Goal: Information Seeking & Learning: Find specific fact

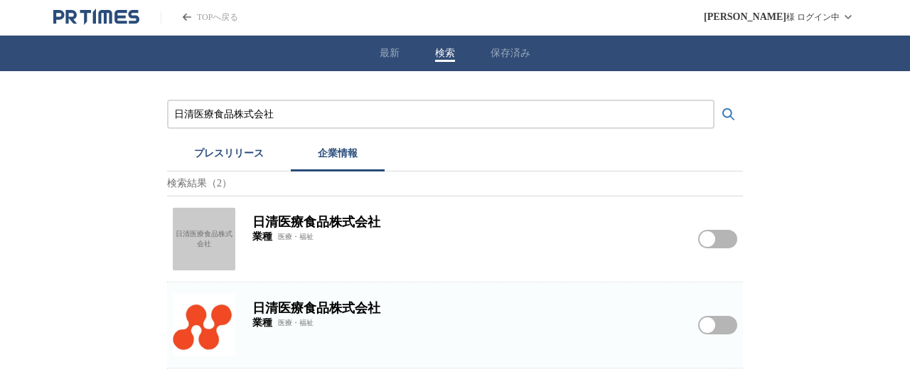
click at [97, 127] on div "日清医療食品株式会社 プレスリリース 企業情報 検索結果（2） 日清医療食品株式会社 日清医療食品株式会社 業種 医療・福祉 日清医療食品株式会社をフォローす…" at bounding box center [455, 219] width 910 height 297
click at [186, 234] on div "日清医療食品株式会社" at bounding box center [204, 239] width 63 height 63
paste input "式会社リソー教育グループ"
click at [714, 100] on button "検索する" at bounding box center [728, 114] width 28 height 28
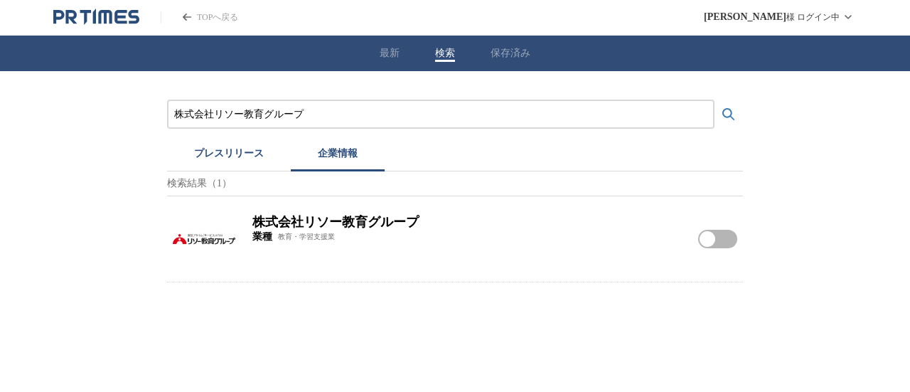
click at [195, 213] on img at bounding box center [204, 239] width 63 height 63
drag, startPoint x: 263, startPoint y: 109, endPoint x: 0, endPoint y: 83, distance: 264.3
click at [0, 90] on div "株式会社リソー教育グループ プレスリリース 企業情報 検索結果（1） 株式会社リソー教育グループ 業種 教育・学習支援業 株式会社リソー教育グループをフォロー…" at bounding box center [455, 176] width 910 height 211
paste input "ャストファイン"
click at [714, 100] on button "検索する" at bounding box center [728, 114] width 28 height 28
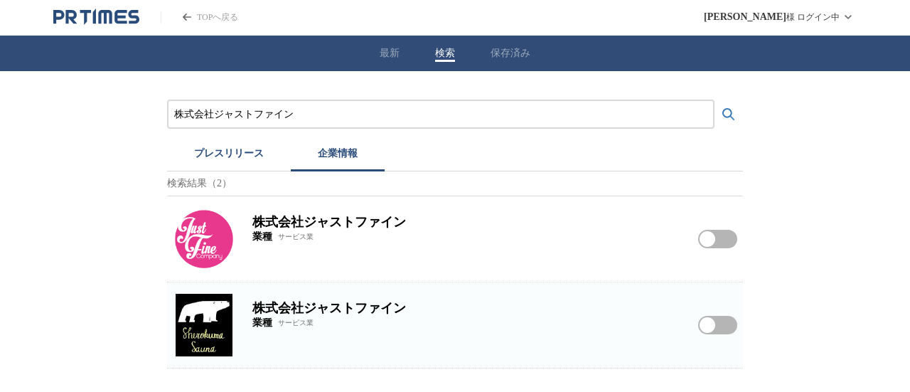
click at [215, 252] on img at bounding box center [204, 239] width 63 height 63
drag, startPoint x: 316, startPoint y: 120, endPoint x: 30, endPoint y: 122, distance: 285.8
click at [45, 122] on div "株式会社ジャストファイン プレスリリース 企業情報 検索結果（2） 株式会社ジャストファイン 業種 サービス業 株式会社ジャストファインをフォローする 株式会…" at bounding box center [455, 219] width 910 height 297
paste input "ガスベガス"
click at [714, 100] on button "検索する" at bounding box center [728, 114] width 28 height 28
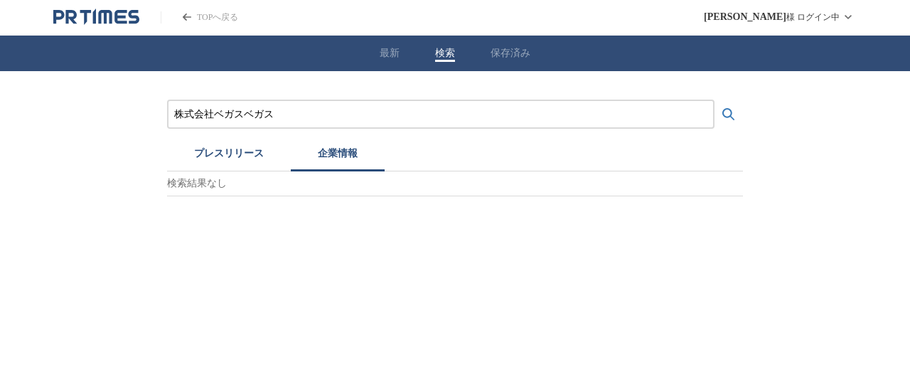
click at [245, 154] on button "プレスリリース" at bounding box center [229, 155] width 124 height 31
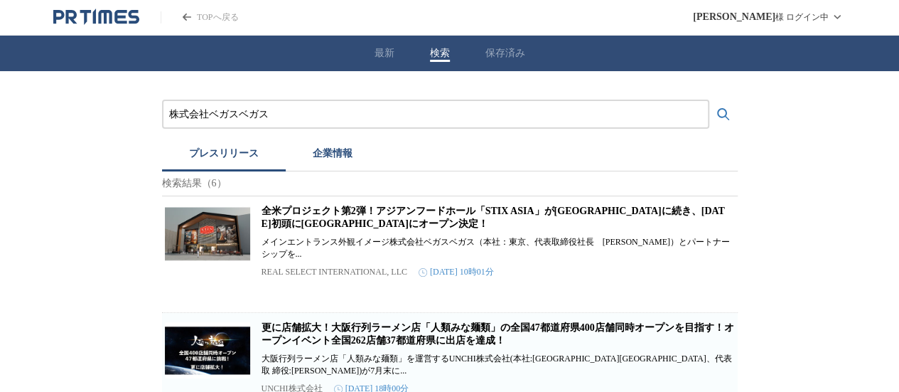
drag, startPoint x: 287, startPoint y: 112, endPoint x: 0, endPoint y: 87, distance: 288.3
paste input "ァーストナー"
click at [709, 100] on button "検索する" at bounding box center [723, 114] width 28 height 28
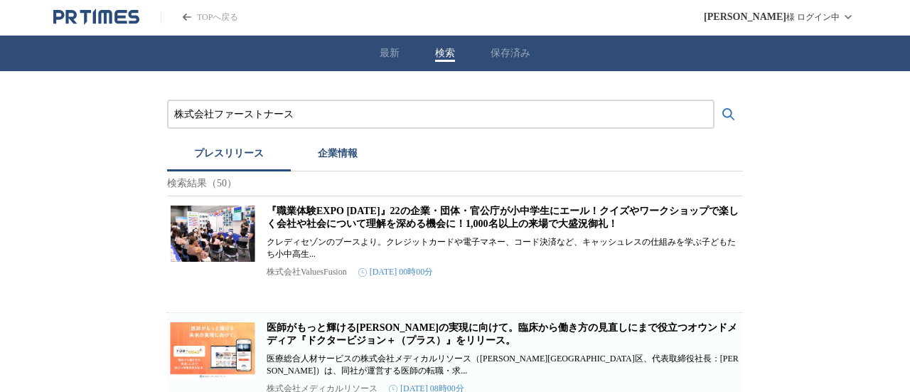
click at [352, 159] on button "企業情報" at bounding box center [338, 155] width 94 height 31
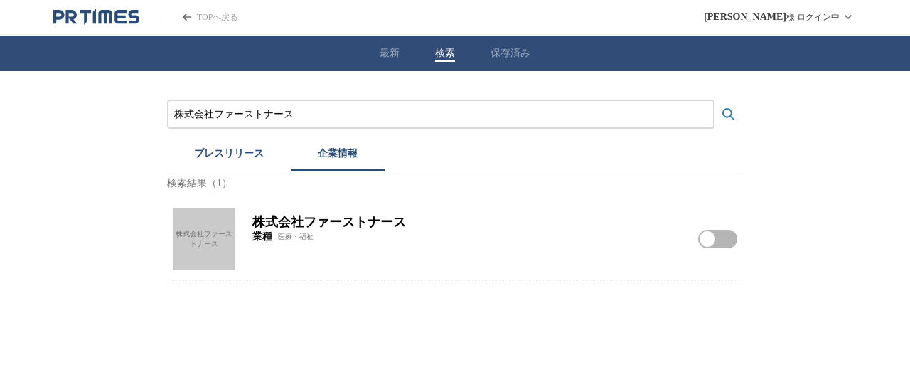
click at [198, 258] on div "株式会社ファーストナース" at bounding box center [204, 239] width 63 height 63
drag, startPoint x: 315, startPoint y: 114, endPoint x: 29, endPoint y: 112, distance: 285.8
click at [36, 114] on div "株式会社ファーストナース プレスリリース 企業情報 検索結果（1） 株式会社ファーストナース 株式会社ファーストナース 業種 医療・福祉 株式会社ファーストナ…" at bounding box center [455, 176] width 910 height 211
paste input "リーフラス株式会社"
click at [714, 100] on button "検索する" at bounding box center [728, 114] width 28 height 28
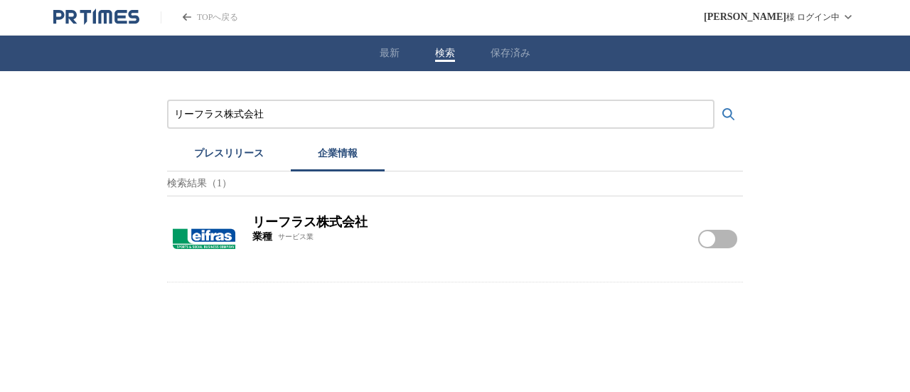
click at [193, 233] on img at bounding box center [204, 239] width 63 height 63
drag, startPoint x: 321, startPoint y: 107, endPoint x: 0, endPoint y: 109, distance: 321.3
click at [0, 113] on div "リーフラス株式会社 プレスリリース 企業情報 検索結果（1） リーフラス株式会社 業種 サービス業 リーフラス株式会社をフォローする" at bounding box center [455, 176] width 910 height 211
paste input "MS&ADグランアシスタン"
click at [714, 100] on button "検索する" at bounding box center [728, 114] width 28 height 28
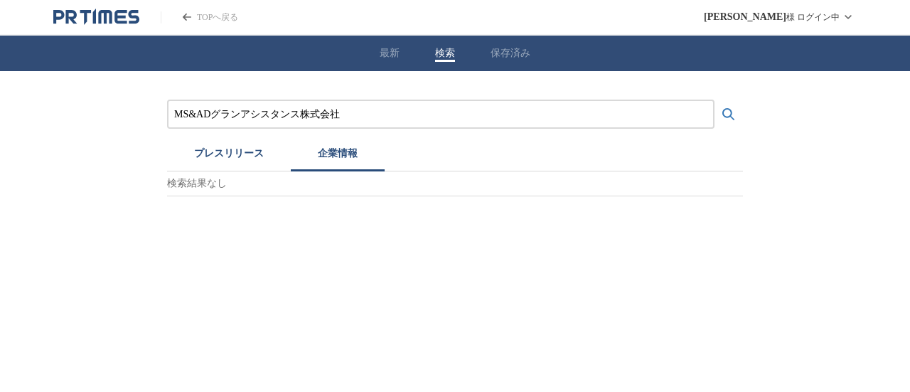
click at [212, 117] on input "MS&ADグランアシスタンス株式会社" at bounding box center [440, 115] width 533 height 16
click at [714, 100] on button "検索する" at bounding box center [728, 114] width 28 height 28
click at [235, 140] on button "プレスリリース" at bounding box center [229, 155] width 124 height 31
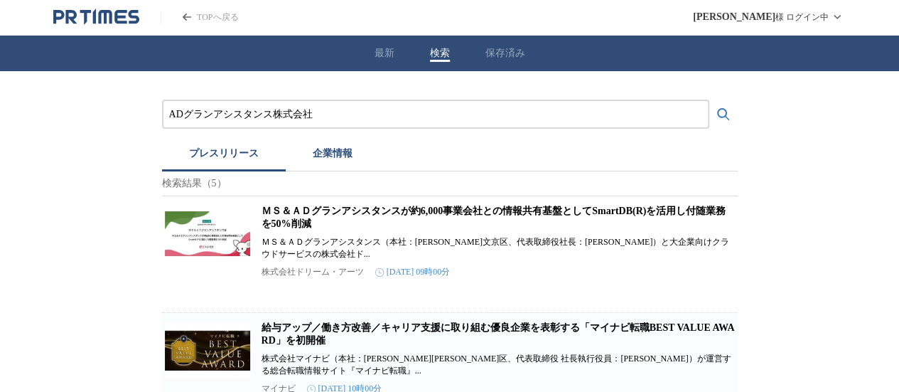
drag, startPoint x: 360, startPoint y: 113, endPoint x: 0, endPoint y: 45, distance: 366.0
paste input "ハウスコム"
click at [709, 100] on button "検索する" at bounding box center [723, 114] width 28 height 28
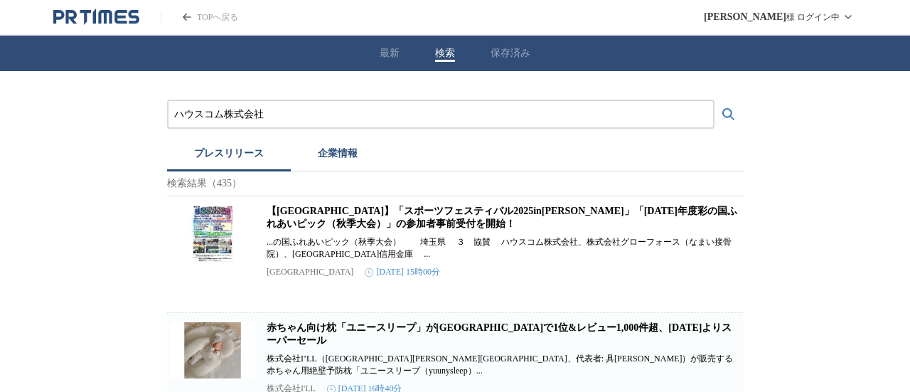
click at [324, 150] on button "企業情報" at bounding box center [338, 155] width 94 height 31
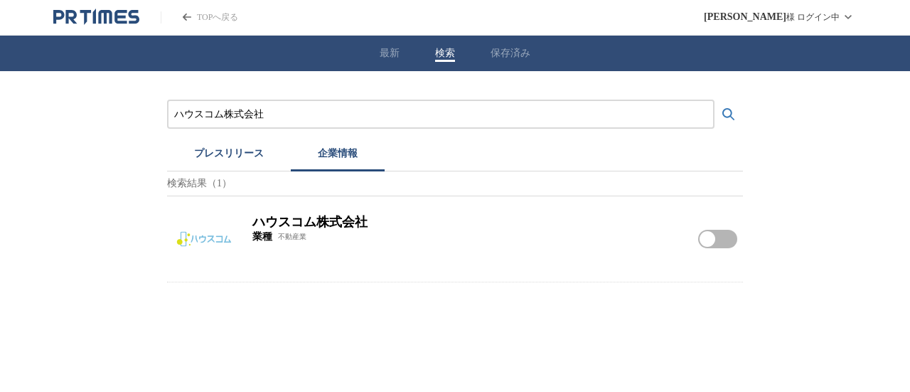
click at [210, 236] on img at bounding box center [204, 239] width 63 height 63
drag, startPoint x: 307, startPoint y: 113, endPoint x: 0, endPoint y: 87, distance: 308.2
click at [0, 91] on div "ハウスコム株式会社 プレスリリース 企業情報 検索結果（1） ハウスコム株式会社 業種 不動産業 ハウスコム株式会社をフォローする" at bounding box center [455, 176] width 910 height 211
paste input "株式会社メガネスーパー"
click at [714, 100] on button "検索する" at bounding box center [728, 114] width 28 height 28
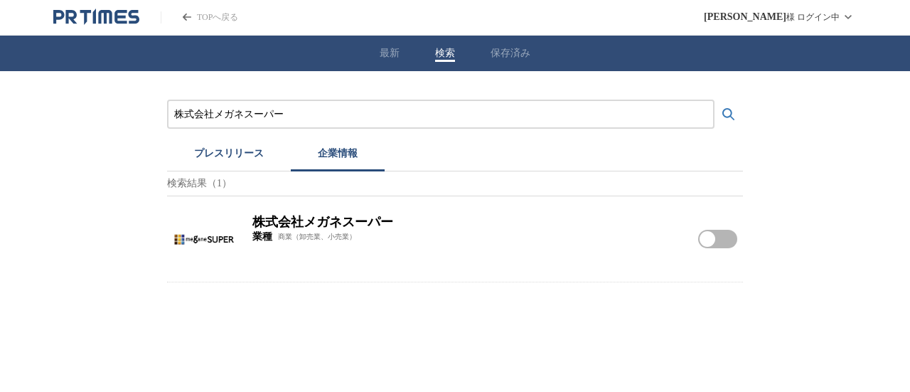
click at [214, 239] on img at bounding box center [204, 239] width 63 height 63
drag, startPoint x: 251, startPoint y: 122, endPoint x: 12, endPoint y: 70, distance: 244.3
click at [0, 113] on div "株式会社メガネスーパー プレスリリース 企業情報 検索結果（1） 株式会社メガネスーパー 業種 商業（卸売業、小売業） 株式会社メガネスーパーをフォローする" at bounding box center [455, 176] width 910 height 211
paste input "ダイワロイネットホテルズ株式会社"
click at [714, 100] on button "検索する" at bounding box center [728, 114] width 28 height 28
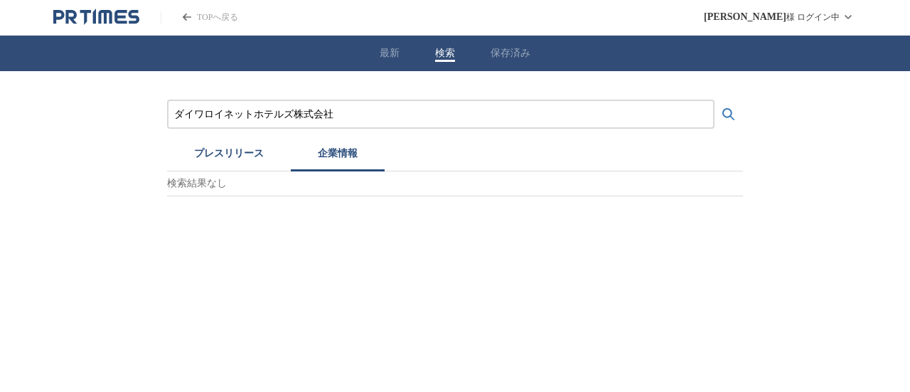
click at [196, 163] on button "プレスリリース" at bounding box center [229, 155] width 124 height 31
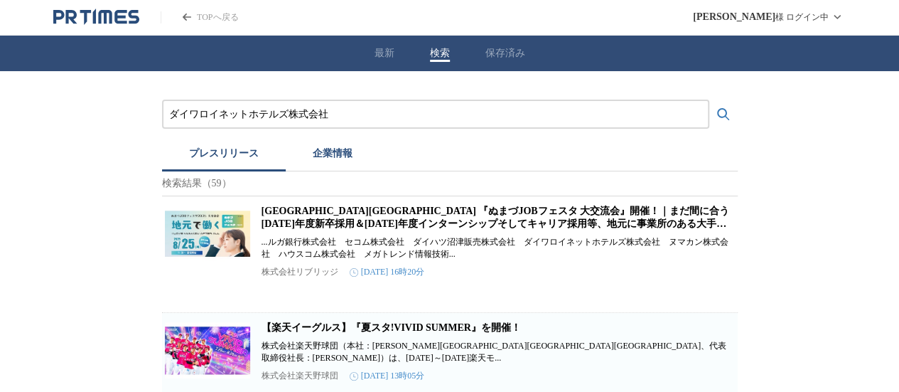
drag, startPoint x: 340, startPoint y: 119, endPoint x: 0, endPoint y: 25, distance: 352.5
paste input "SOMPOケアフー"
click at [709, 100] on button "検索する" at bounding box center [723, 114] width 28 height 28
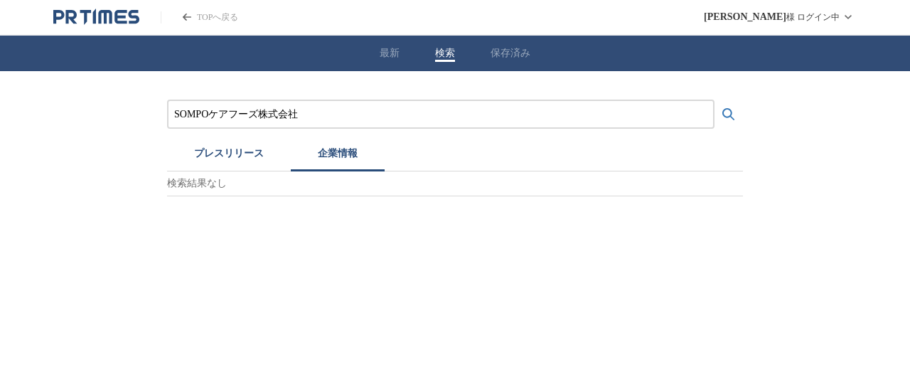
click at [304, 143] on button "企業情報" at bounding box center [338, 155] width 94 height 31
drag, startPoint x: 341, startPoint y: 112, endPoint x: 0, endPoint y: 83, distance: 342.4
click at [94, 99] on div "SOMPOケアフーズ株式会社 プレスリリース 企業情報 検索結果なし" at bounding box center [455, 133] width 910 height 125
paste input "株式会社ケイミックス"
click at [714, 100] on button "検索する" at bounding box center [728, 114] width 28 height 28
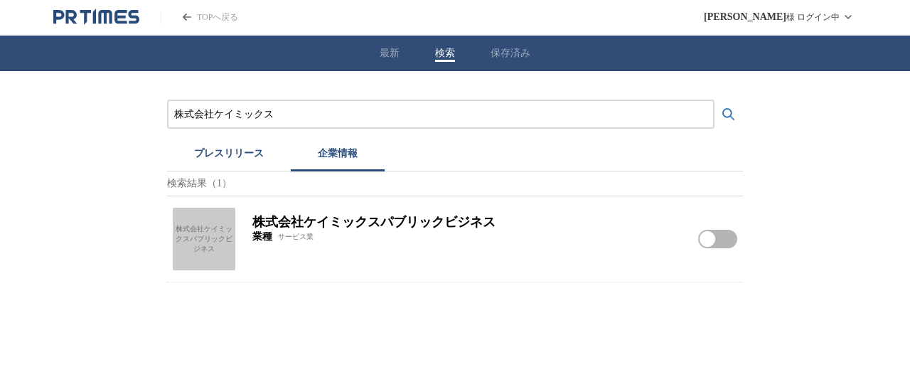
drag, startPoint x: 278, startPoint y: 109, endPoint x: 0, endPoint y: 68, distance: 280.9
click at [0, 68] on div "最新 検索 保存済み 株式会社ケイミックス プレスリリース 企業情報 検索結果（1） 株式会社ケイミックスパブリックビジネス 株式会社ケイミックスパブリックビ…" at bounding box center [455, 159] width 910 height 247
paste input "ーパーナー"
click at [714, 100] on button "検索する" at bounding box center [728, 114] width 28 height 28
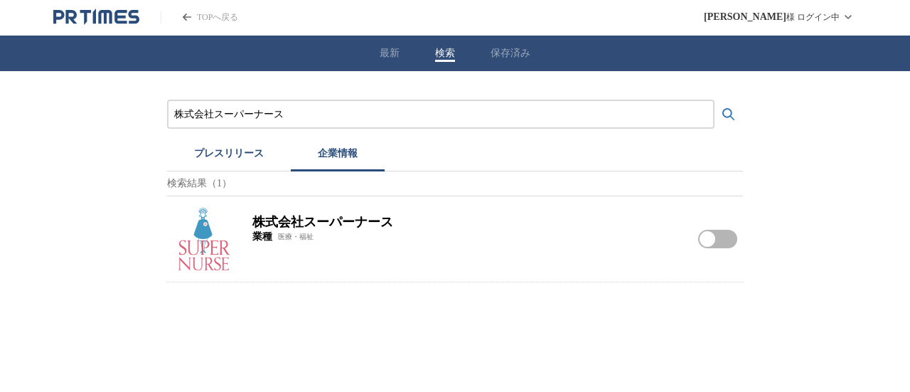
click at [203, 233] on img at bounding box center [204, 239] width 63 height 63
drag, startPoint x: 308, startPoint y: 114, endPoint x: 0, endPoint y: 93, distance: 308.5
click at [0, 95] on div "株式会社スーパーナース プレスリリース 企業情報 検索結果（1） 株式会社スーパーナース 業種 医療・福祉 株式会社スーパーナースをフォローする" at bounding box center [455, 176] width 910 height 211
paste input "オルビス株式会社"
type input "オルビス株式会社"
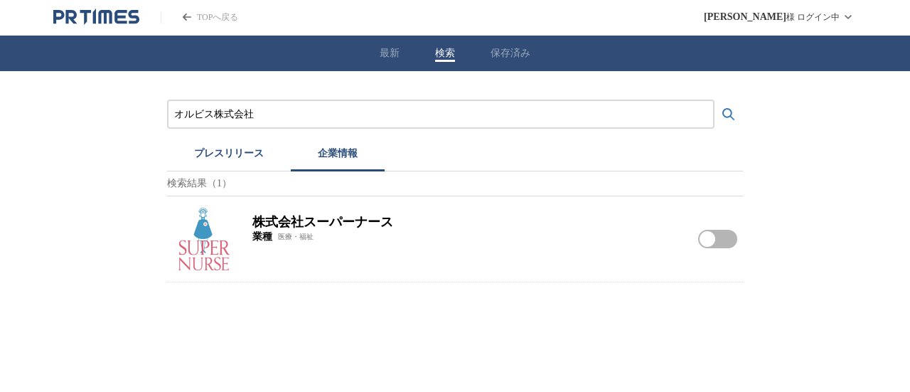
click at [714, 100] on button "検索する" at bounding box center [728, 114] width 28 height 28
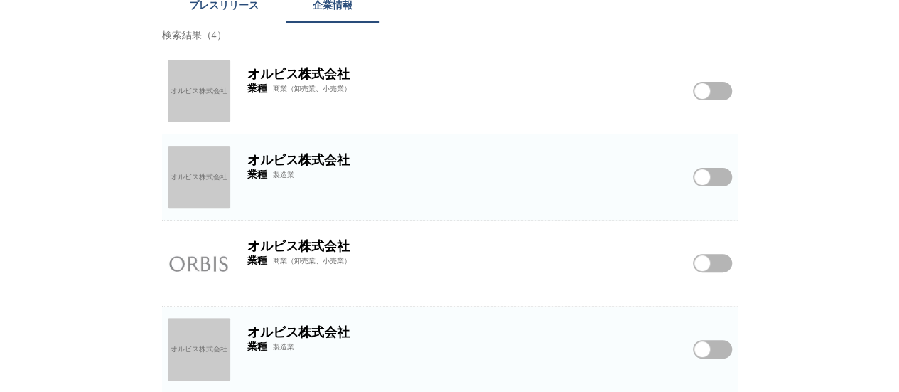
scroll to position [151, 0]
click at [198, 255] on img at bounding box center [199, 262] width 63 height 63
